Goal: Check status: Check status

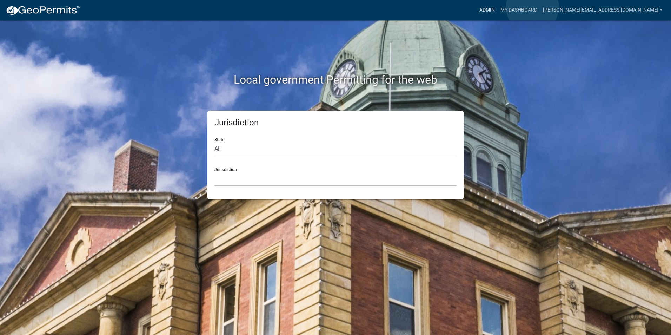
click at [498, 7] on link "Admin" at bounding box center [487, 10] width 21 height 13
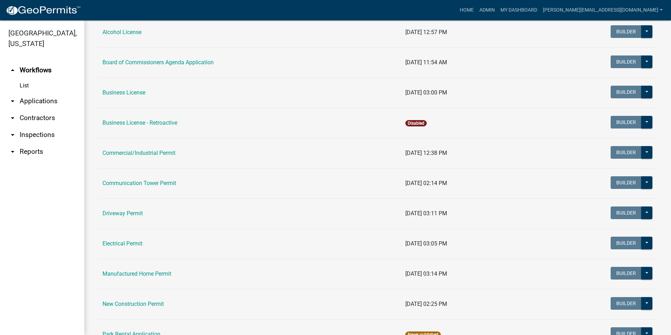
scroll to position [140, 0]
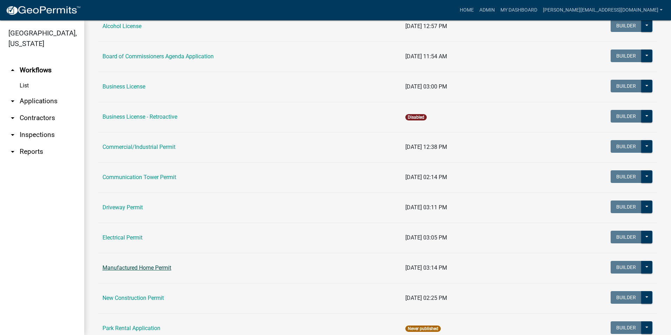
click at [156, 266] on link "Manufactured Home Permit" at bounding box center [137, 267] width 69 height 7
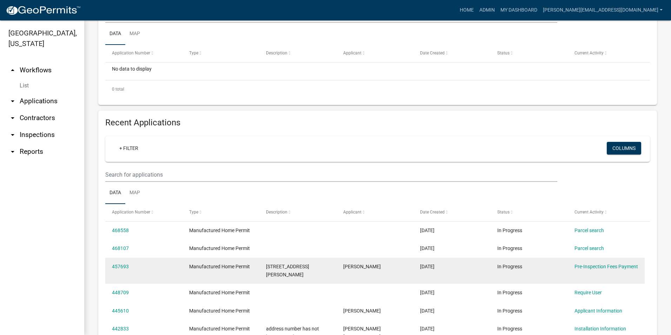
scroll to position [176, 0]
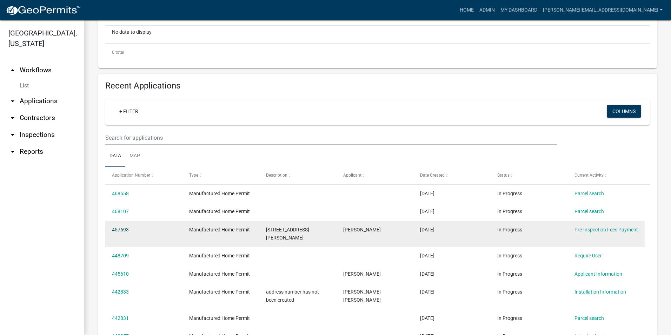
click at [121, 230] on link "457693" at bounding box center [120, 230] width 17 height 6
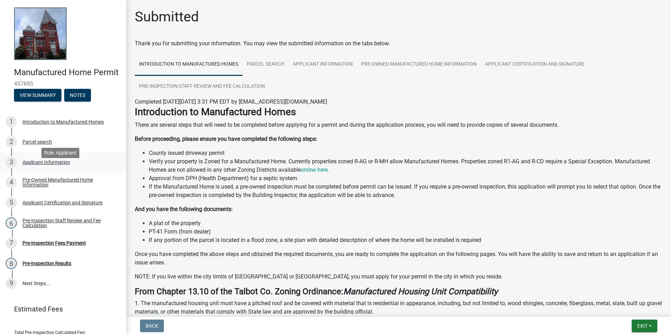
click at [45, 165] on div "Applicant Information" at bounding box center [46, 162] width 48 height 5
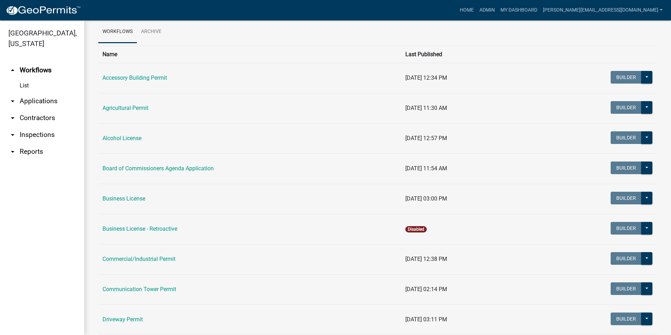
scroll to position [176, 0]
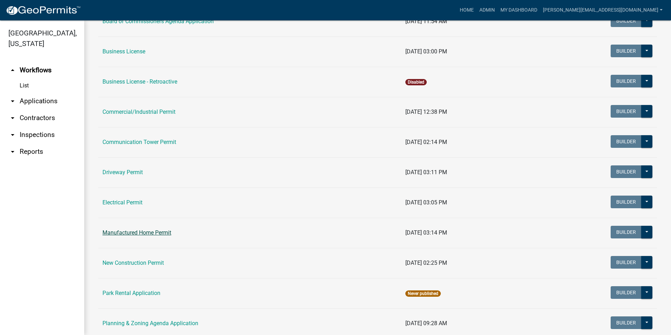
click at [165, 232] on link "Manufactured Home Permit" at bounding box center [137, 232] width 69 height 7
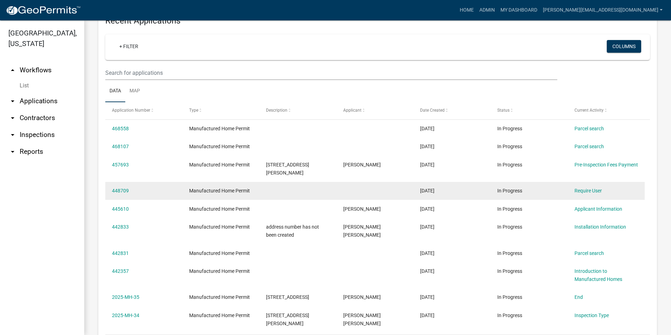
scroll to position [246, 0]
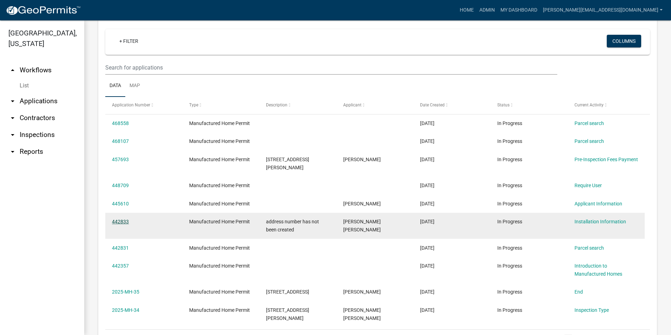
click at [120, 223] on link "442833" at bounding box center [120, 222] width 17 height 6
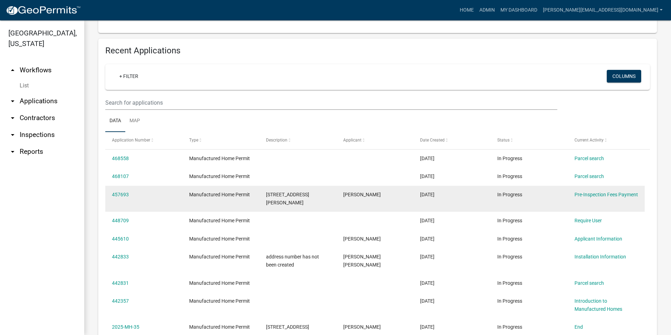
scroll to position [246, 0]
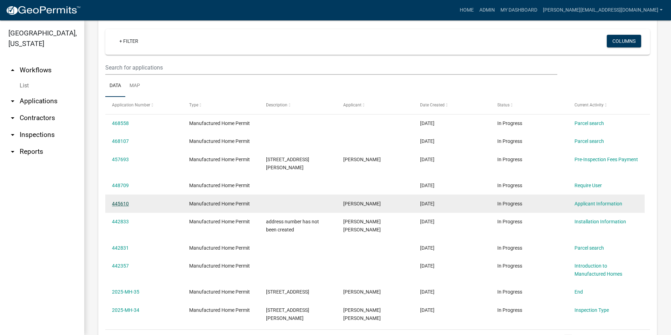
click at [116, 203] on link "445610" at bounding box center [120, 204] width 17 height 6
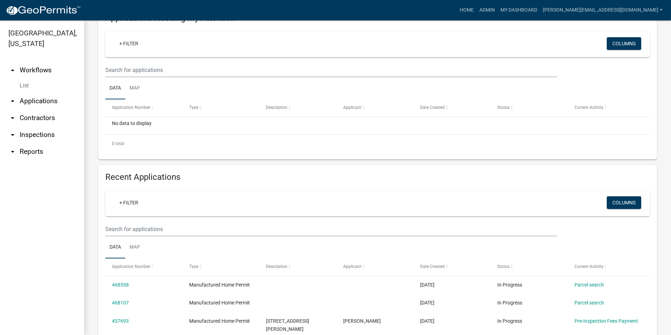
scroll to position [301, 0]
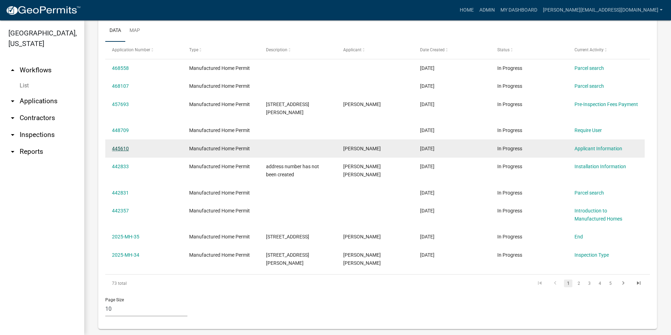
click at [122, 149] on link "445610" at bounding box center [120, 149] width 17 height 6
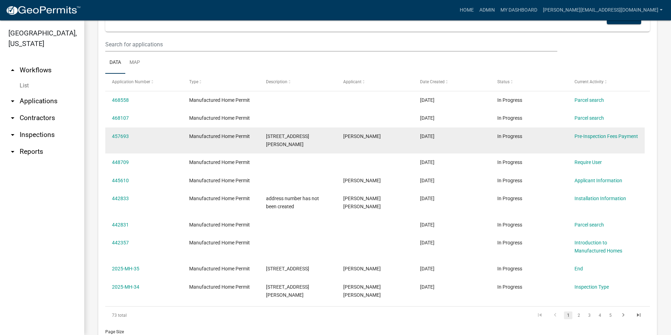
scroll to position [281, 0]
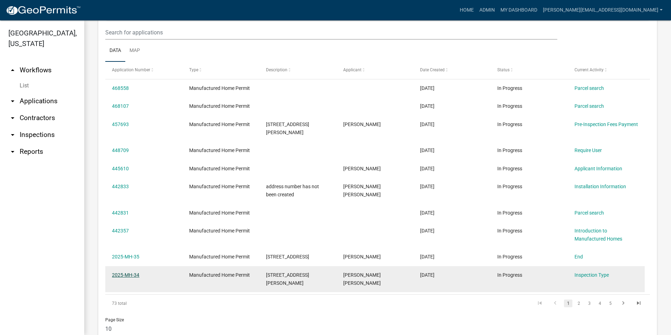
click at [135, 273] on link "2025-MH-34" at bounding box center [125, 275] width 27 height 6
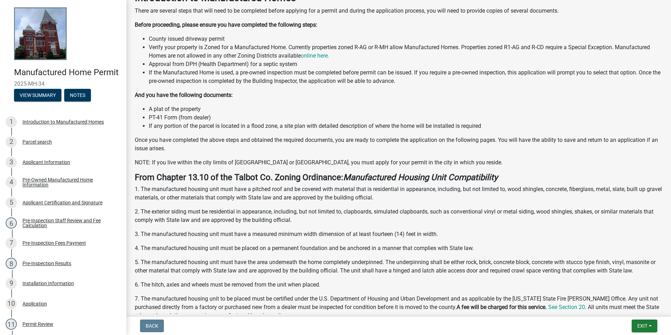
scroll to position [218, 0]
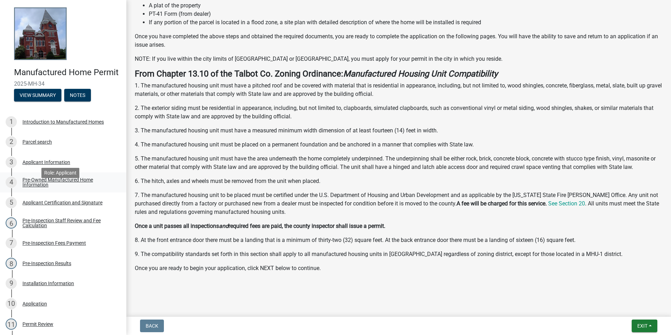
click at [32, 187] on div "Pre-Owned Manufactured Home Information" at bounding box center [68, 182] width 93 height 10
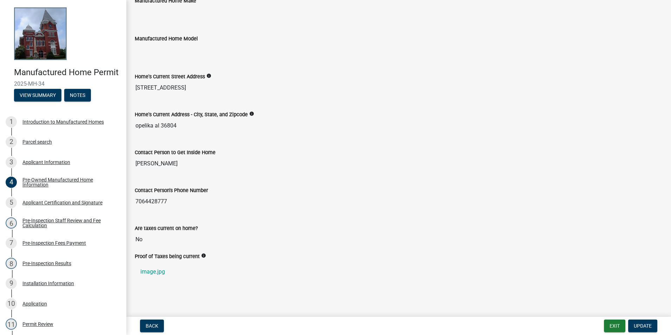
scroll to position [186, 0]
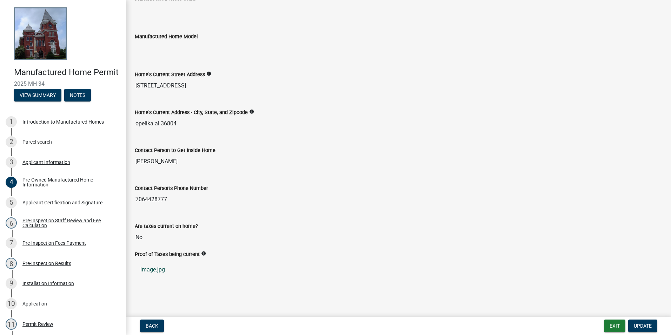
click at [160, 269] on link "image.jpg" at bounding box center [399, 269] width 528 height 17
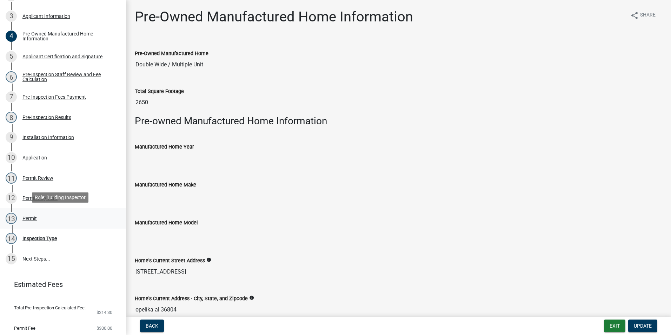
scroll to position [176, 0]
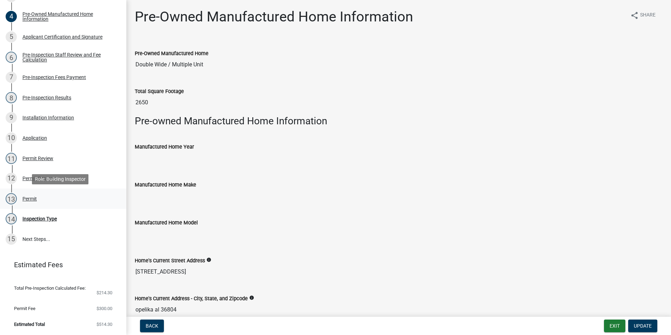
click at [28, 197] on div "Permit" at bounding box center [29, 198] width 14 height 5
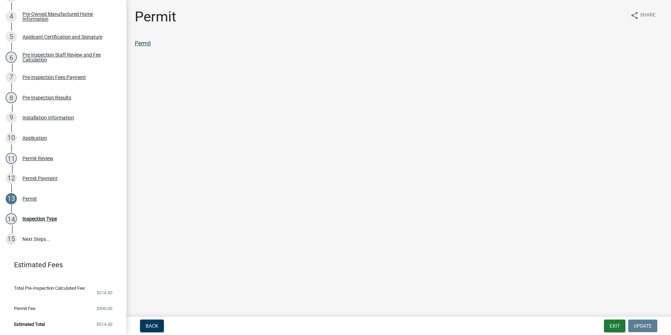
click at [147, 40] on link "Permit" at bounding box center [143, 43] width 16 height 7
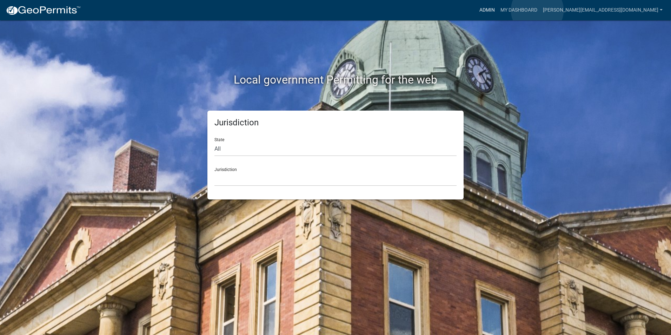
click at [498, 10] on link "Admin" at bounding box center [487, 10] width 21 height 13
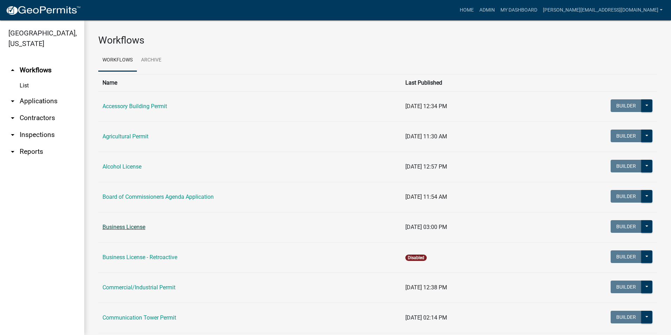
click at [130, 225] on link "Business License" at bounding box center [124, 227] width 43 height 7
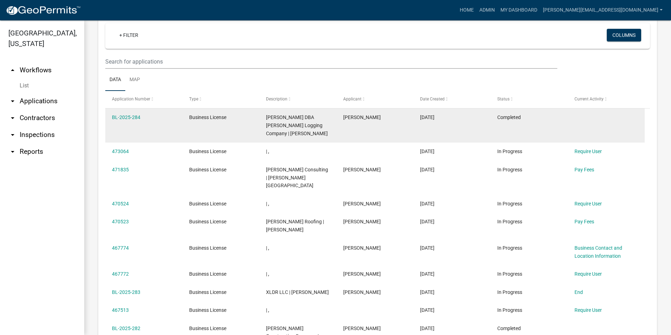
scroll to position [246, 0]
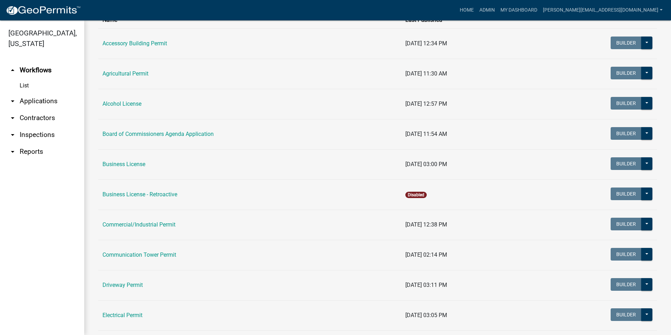
scroll to position [105, 0]
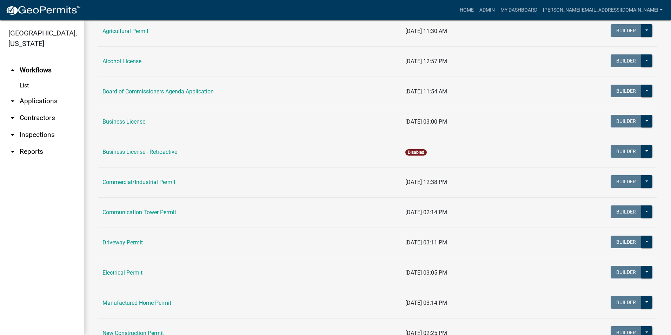
click at [147, 295] on td "Manufactured Home Permit" at bounding box center [249, 303] width 303 height 30
click at [148, 300] on link "Manufactured Home Permit" at bounding box center [137, 302] width 69 height 7
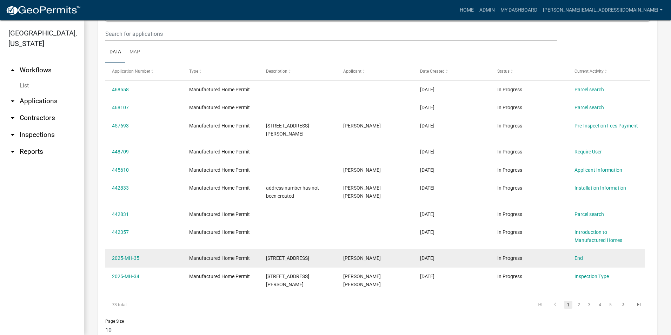
scroll to position [281, 0]
